Goal: Task Accomplishment & Management: Manage account settings

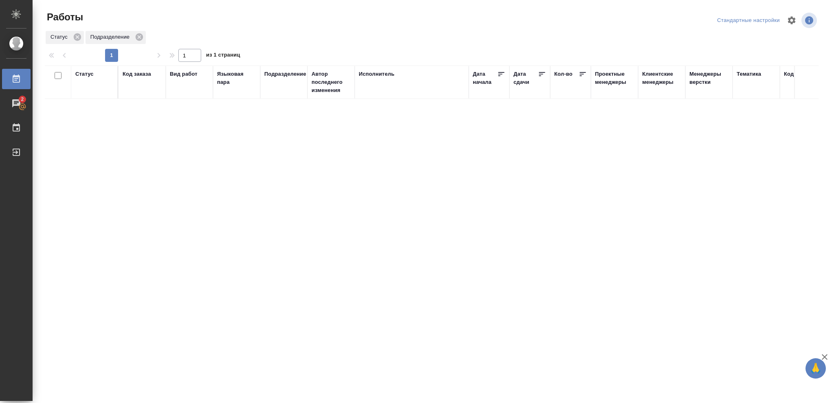
click at [89, 76] on div "Статус" at bounding box center [84, 74] width 18 height 8
click at [92, 96] on icon at bounding box center [91, 95] width 6 height 6
click at [90, 94] on icon at bounding box center [91, 93] width 6 height 6
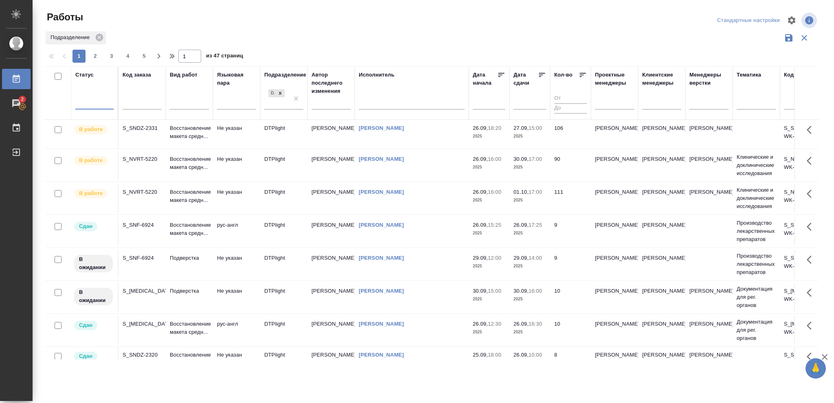
click at [88, 100] on div at bounding box center [94, 102] width 38 height 12
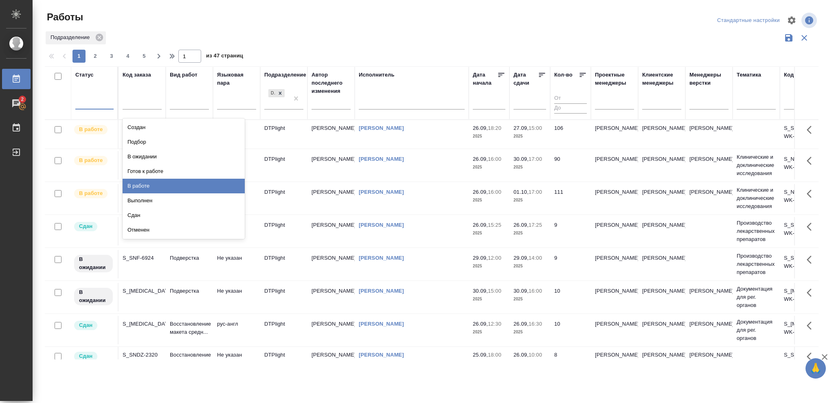
click at [132, 185] on div "В работе" at bounding box center [184, 186] width 122 height 15
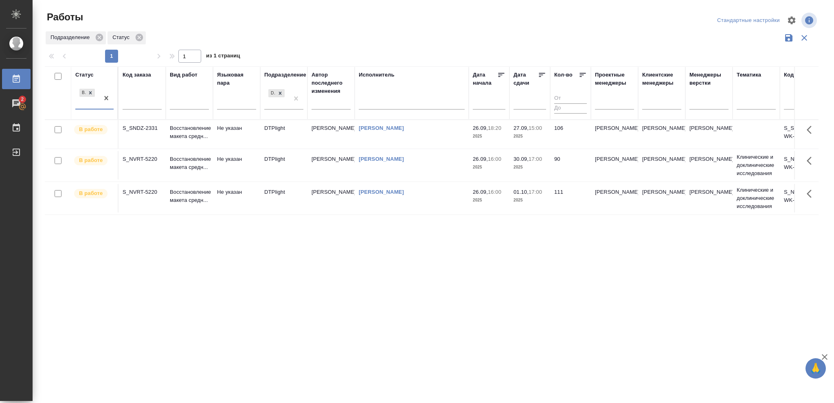
click at [531, 136] on p "2025" at bounding box center [530, 136] width 33 height 8
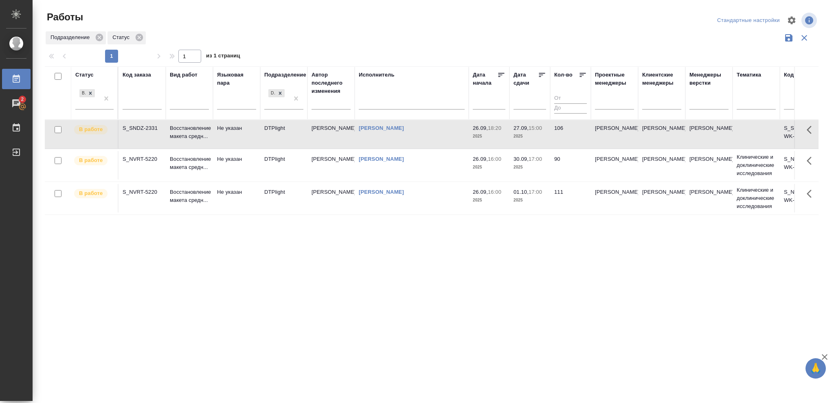
click at [531, 136] on p "2025" at bounding box center [530, 136] width 33 height 8
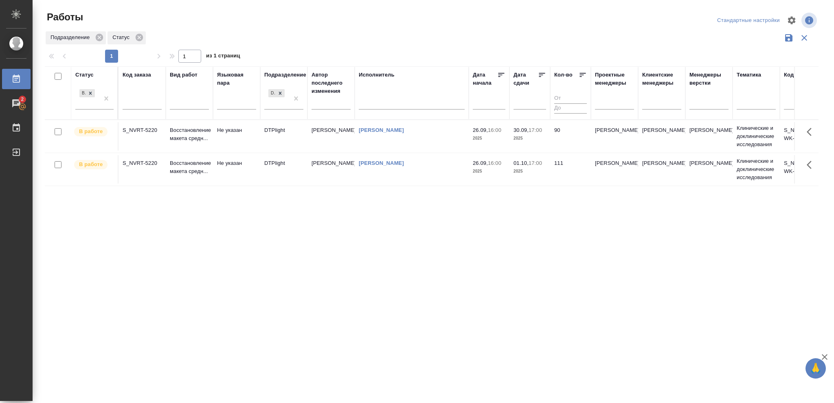
click at [524, 138] on p "2025" at bounding box center [530, 138] width 33 height 8
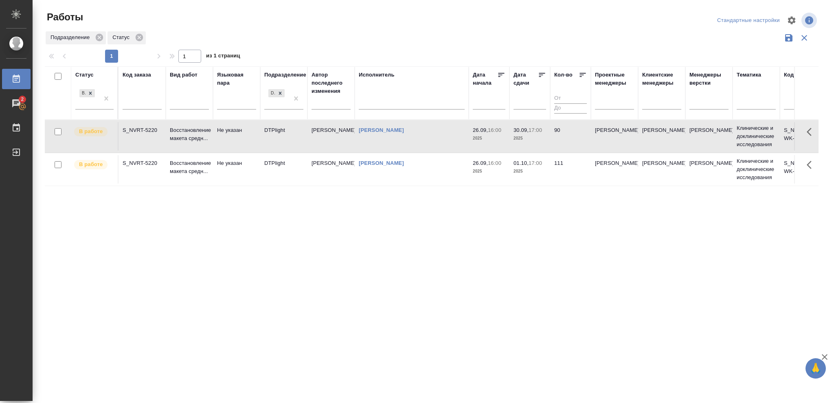
click at [524, 138] on p "2025" at bounding box center [530, 138] width 33 height 8
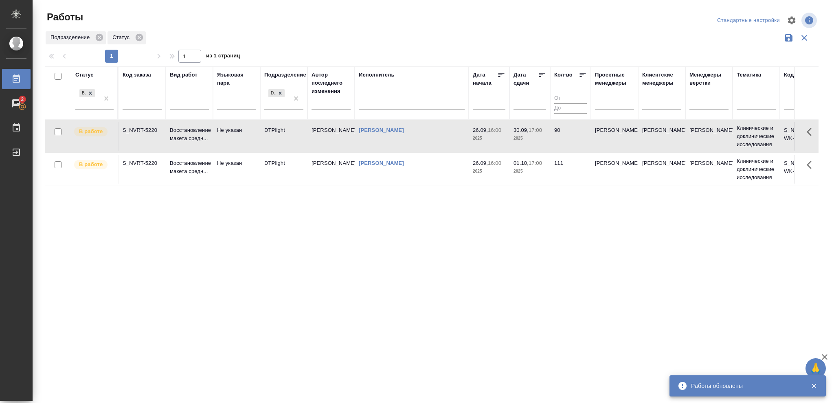
click at [530, 173] on p "2025" at bounding box center [530, 171] width 33 height 8
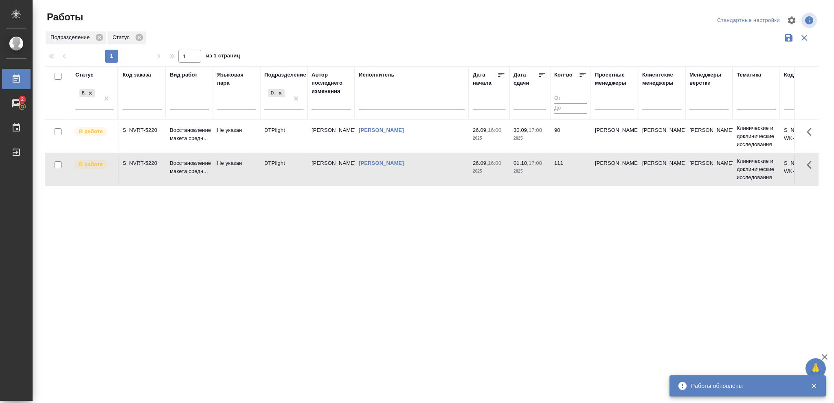
click at [530, 173] on p "2025" at bounding box center [530, 171] width 33 height 8
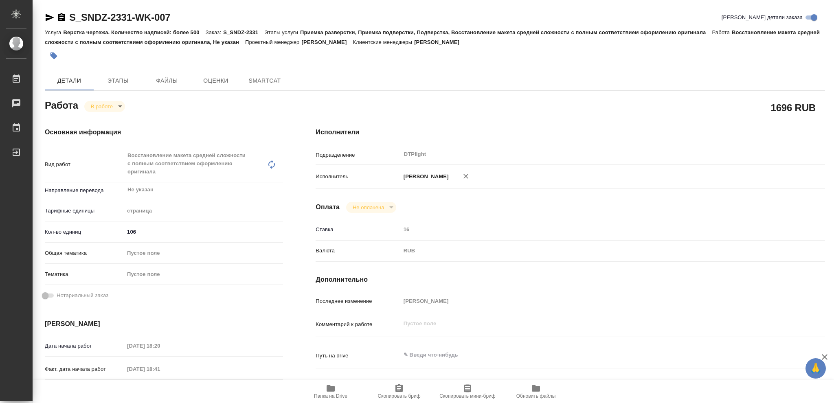
type textarea "x"
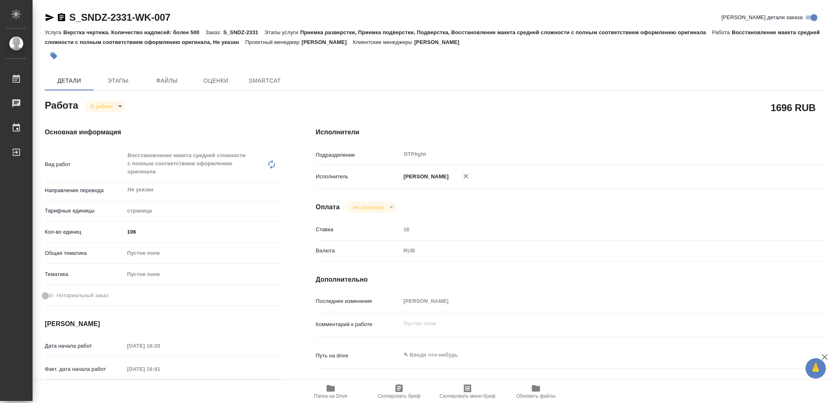
type textarea "x"
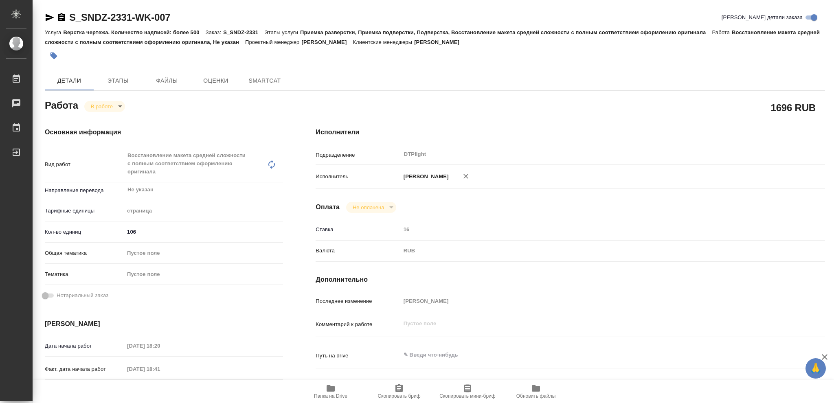
type textarea "x"
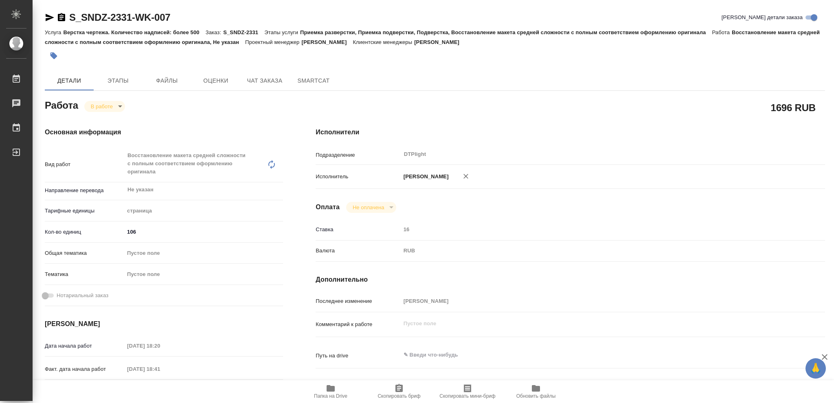
type textarea "x"
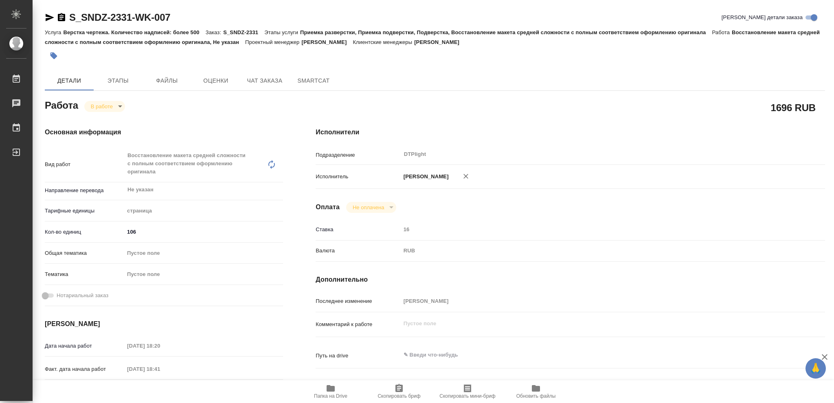
click at [335, 387] on icon "button" at bounding box center [331, 389] width 10 height 10
type textarea "x"
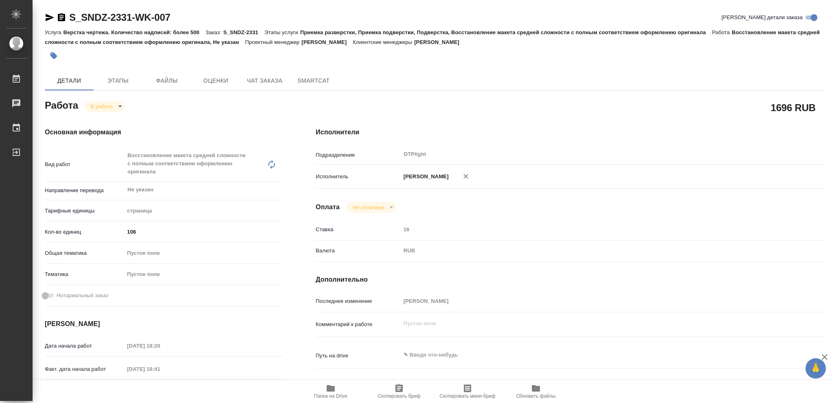
type textarea "x"
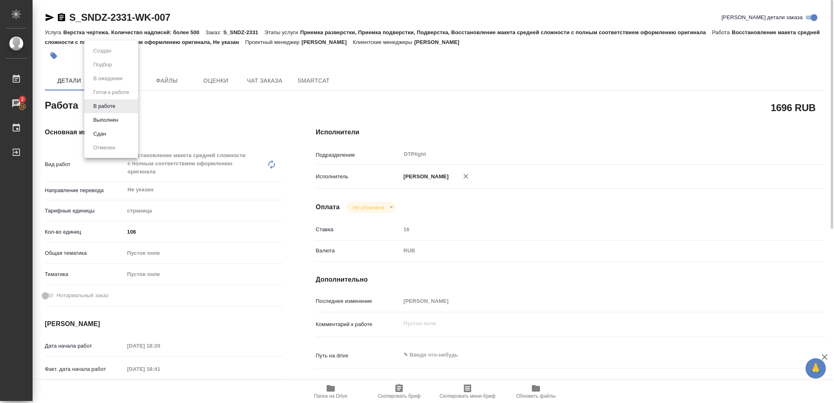
click at [120, 105] on body "🙏 .cls-1 fill:#fff; AWATERA Vasileva Olga Работы 2 Чаты График Выйти S_SNDZ-233…" at bounding box center [417, 201] width 834 height 403
click at [109, 117] on button "Выполнен" at bounding box center [106, 120] width 30 height 9
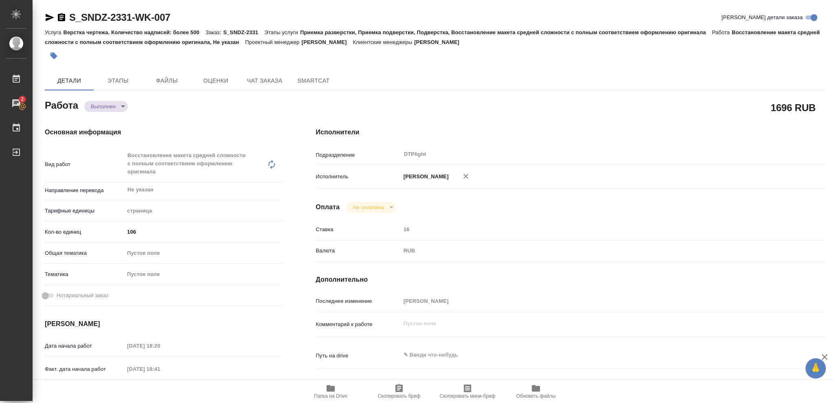
type textarea "x"
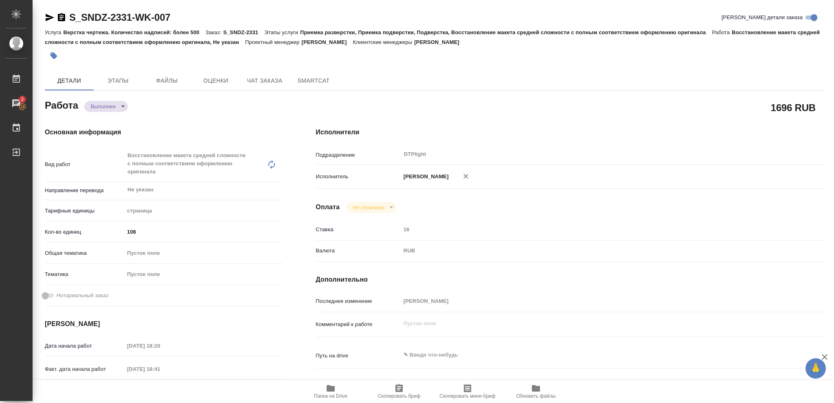
type textarea "x"
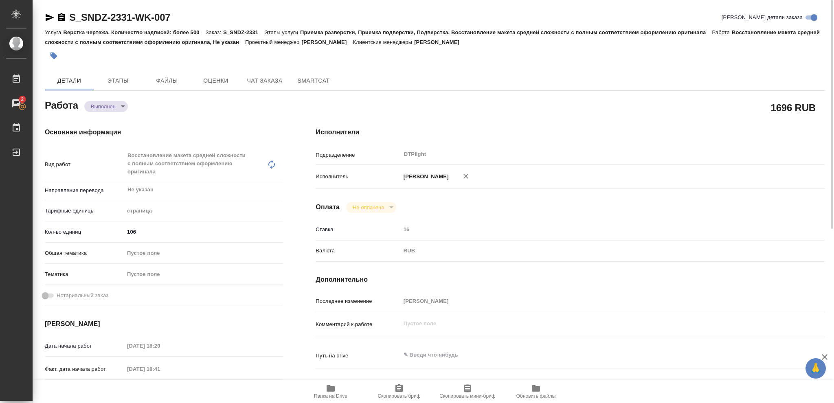
type textarea "x"
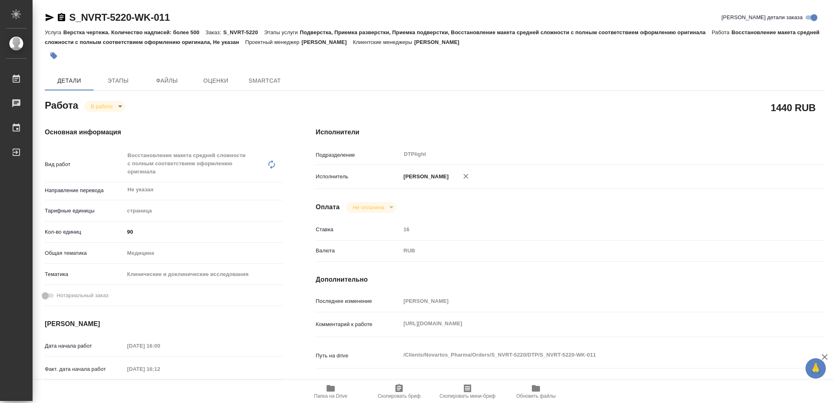
type textarea "x"
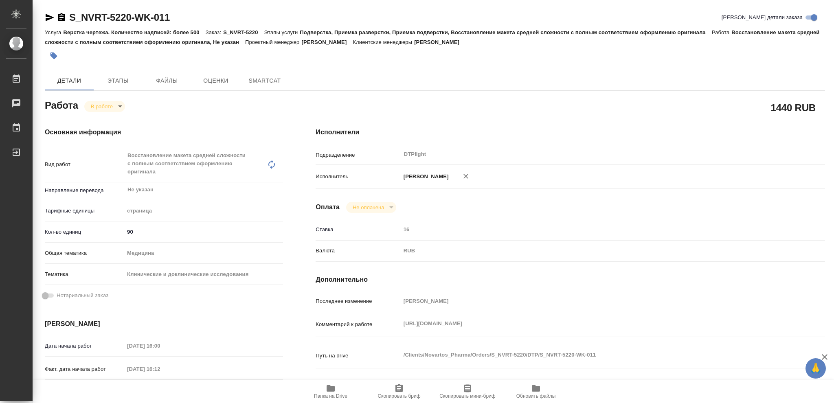
type textarea "x"
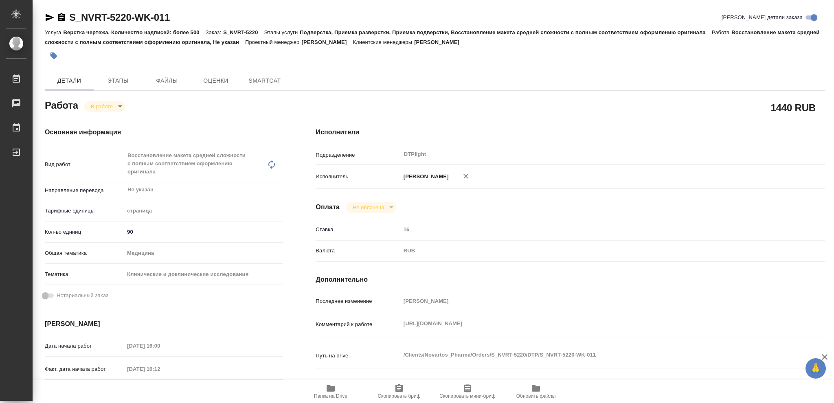
type textarea "x"
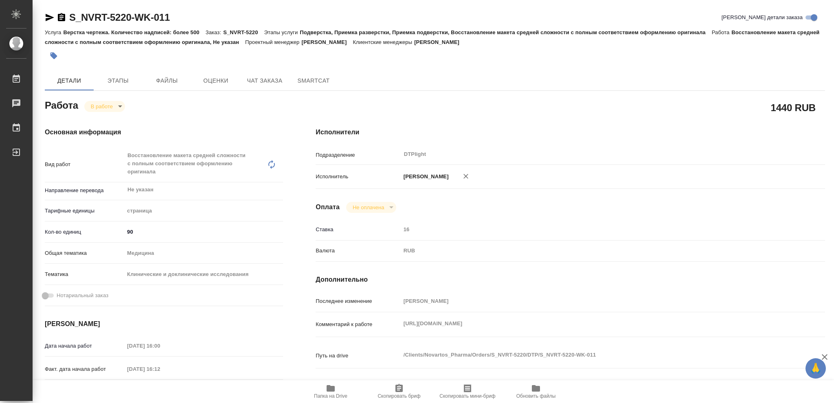
type textarea "x"
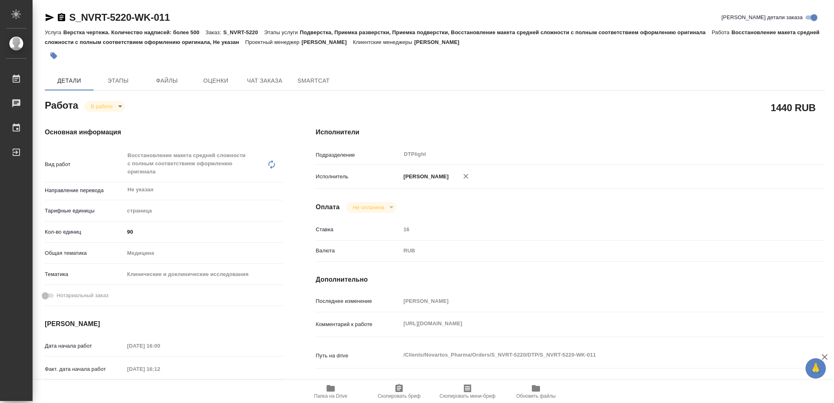
type textarea "x"
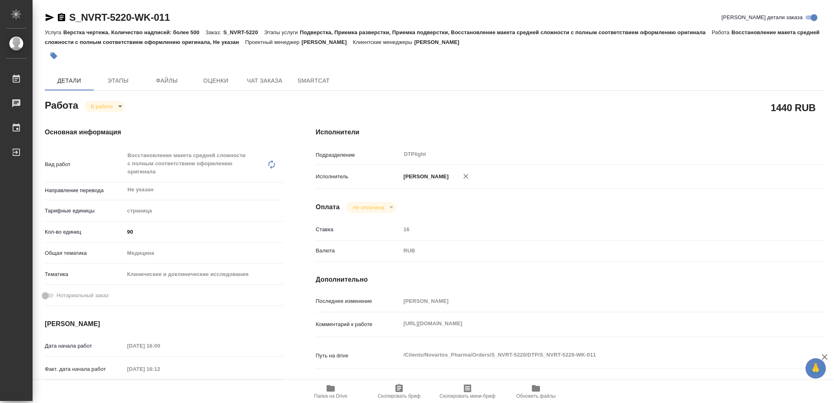
click at [404, 334] on div "https://drive.awatera.com/apps/files/?dir=/Shares/Novartos_Pharma/Orders/S_NVRT…" at bounding box center [592, 325] width 382 height 18
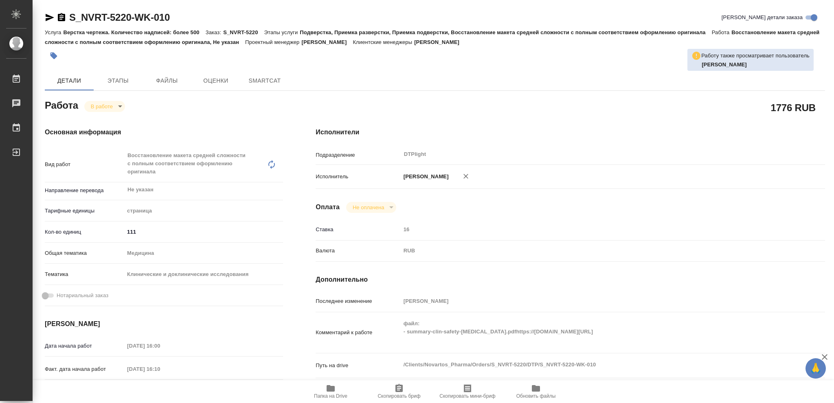
type textarea "x"
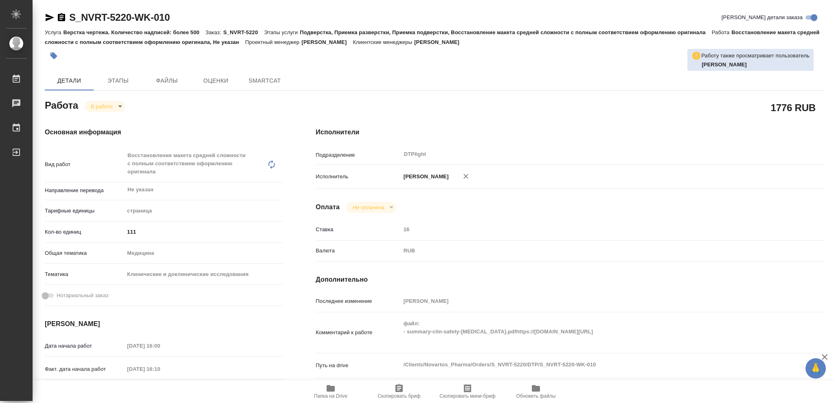
type textarea "x"
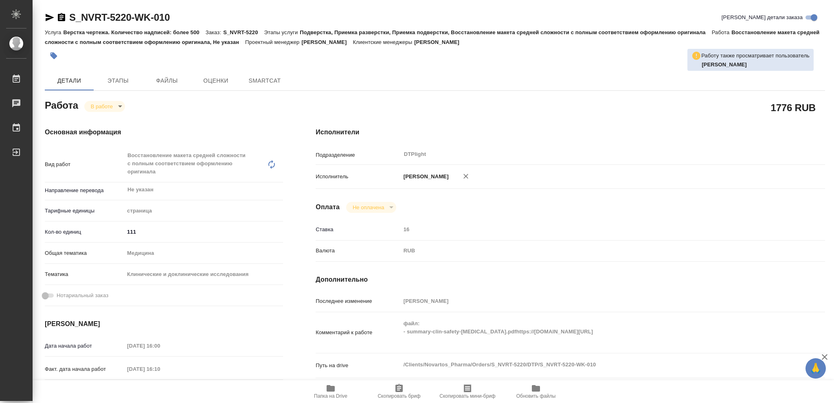
type textarea "x"
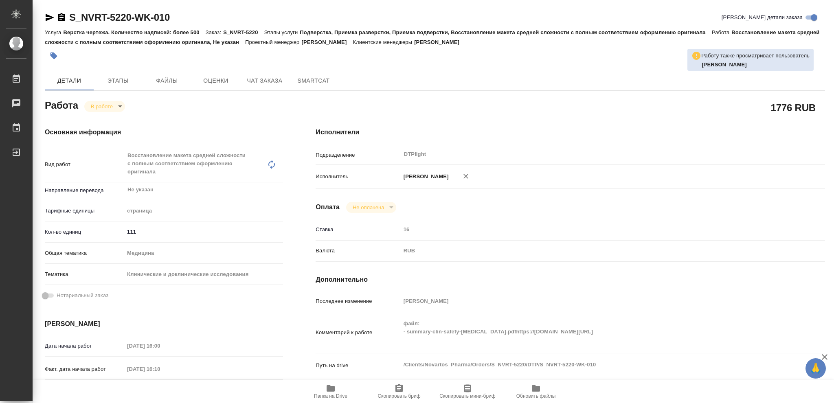
type textarea "x"
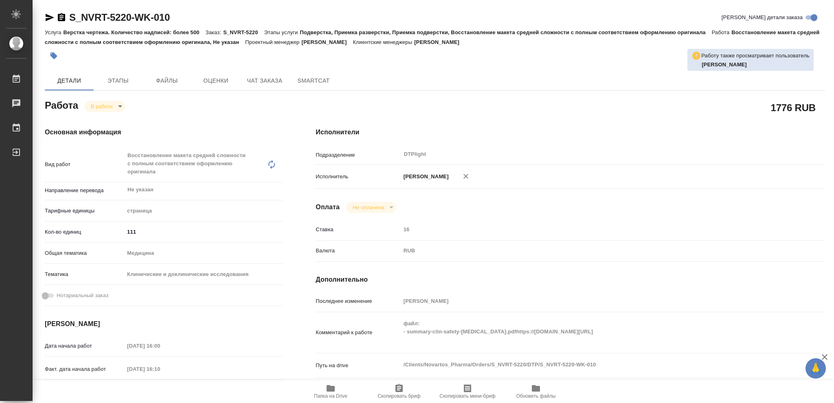
type textarea "x"
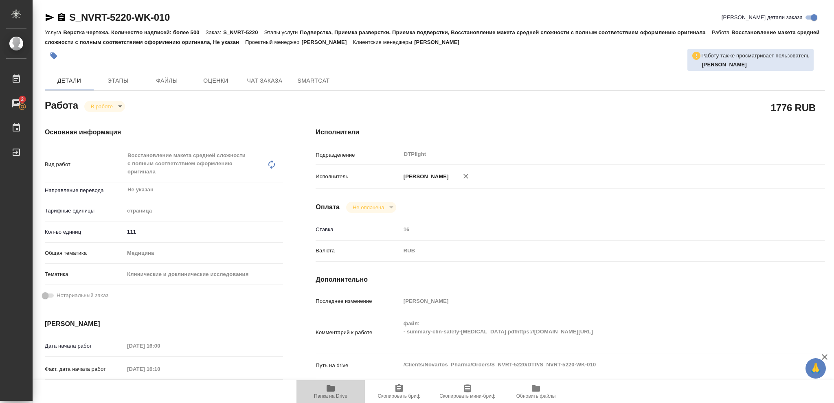
click at [331, 390] on icon "button" at bounding box center [331, 388] width 8 height 7
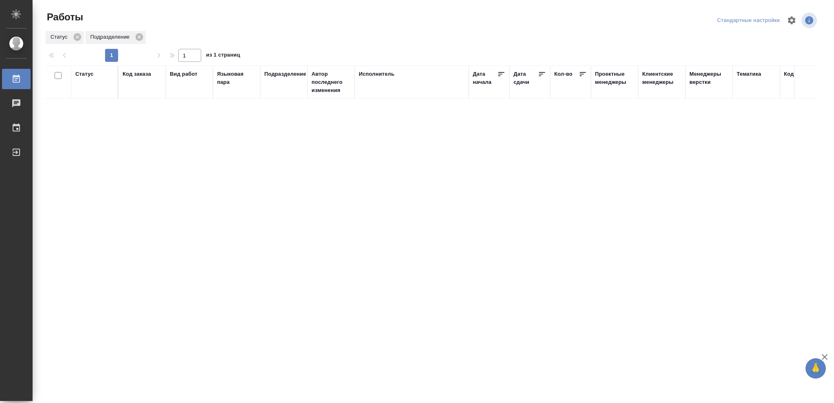
click at [86, 74] on div "Статус" at bounding box center [84, 74] width 18 height 8
click at [92, 97] on icon at bounding box center [91, 95] width 6 height 6
click at [92, 94] on icon at bounding box center [91, 93] width 6 height 6
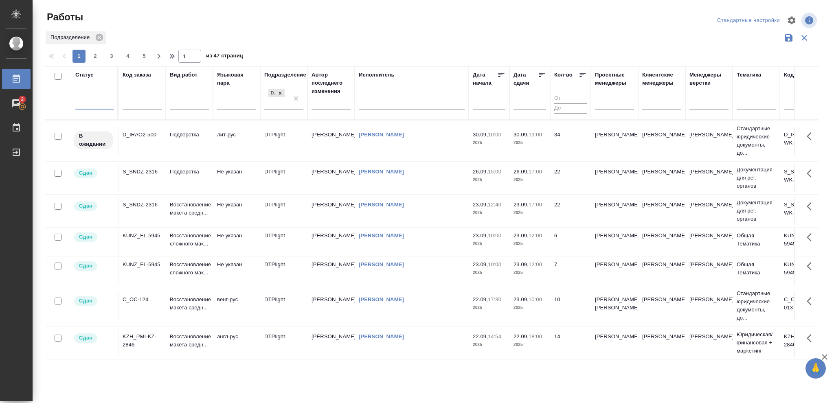
scroll to position [594, 0]
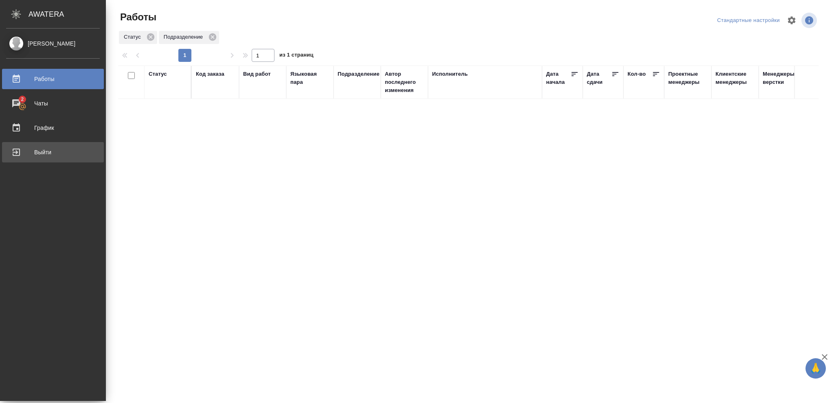
click at [37, 152] on div "Выйти" at bounding box center [53, 152] width 94 height 12
